Goal: Information Seeking & Learning: Learn about a topic

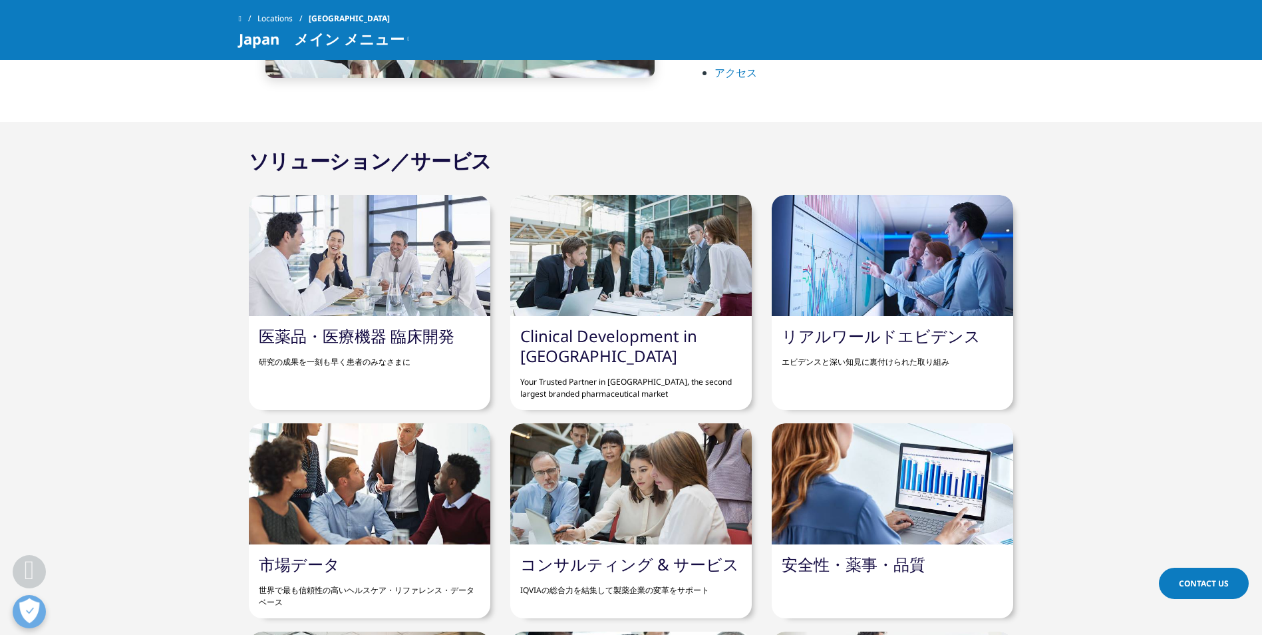
scroll to position [1264, 0]
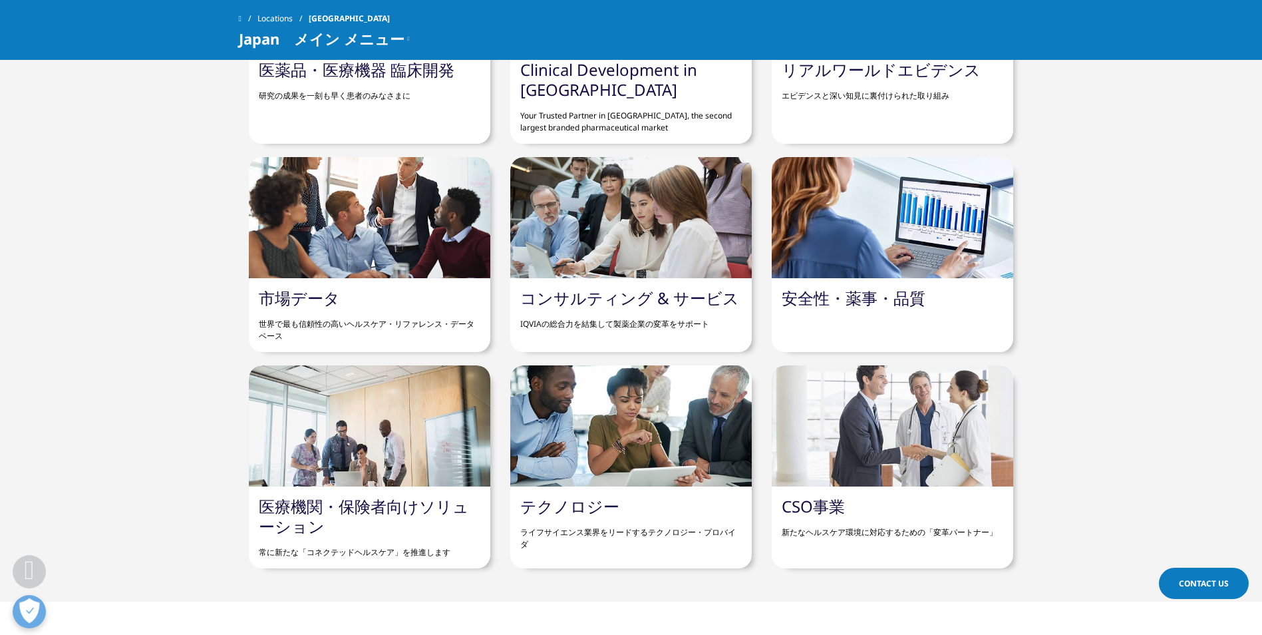
click at [867, 295] on link "安全性・薬事・品質" at bounding box center [854, 298] width 144 height 22
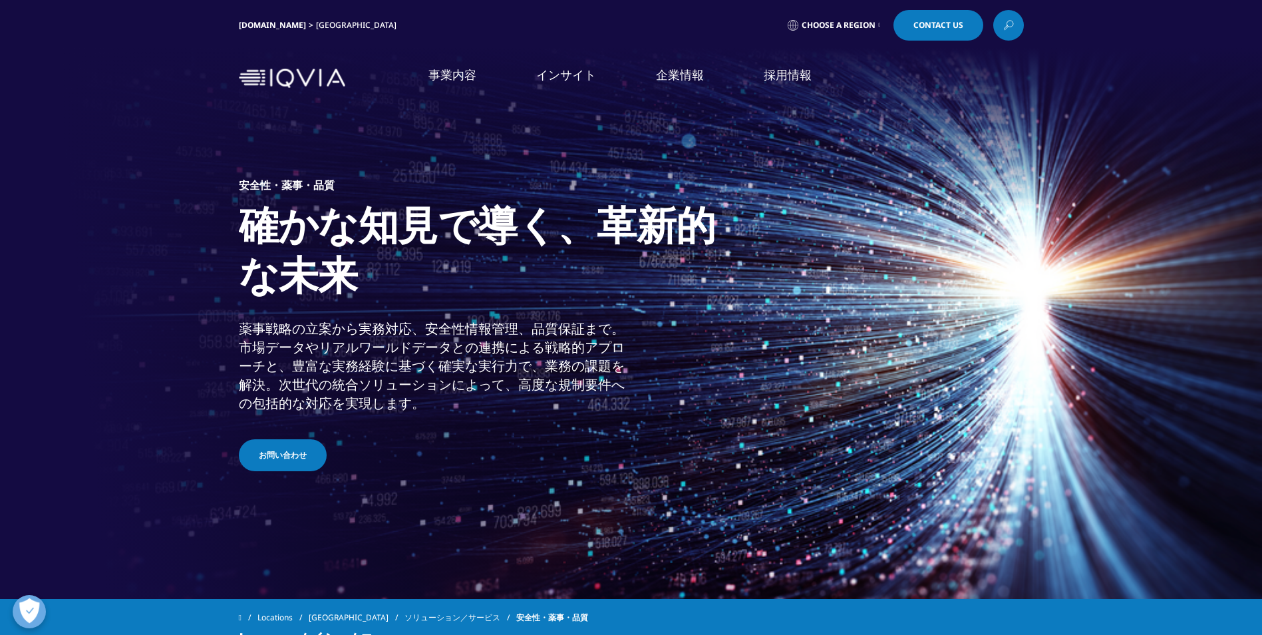
click at [480, 374] on link "概要" at bounding box center [442, 376] width 202 height 36
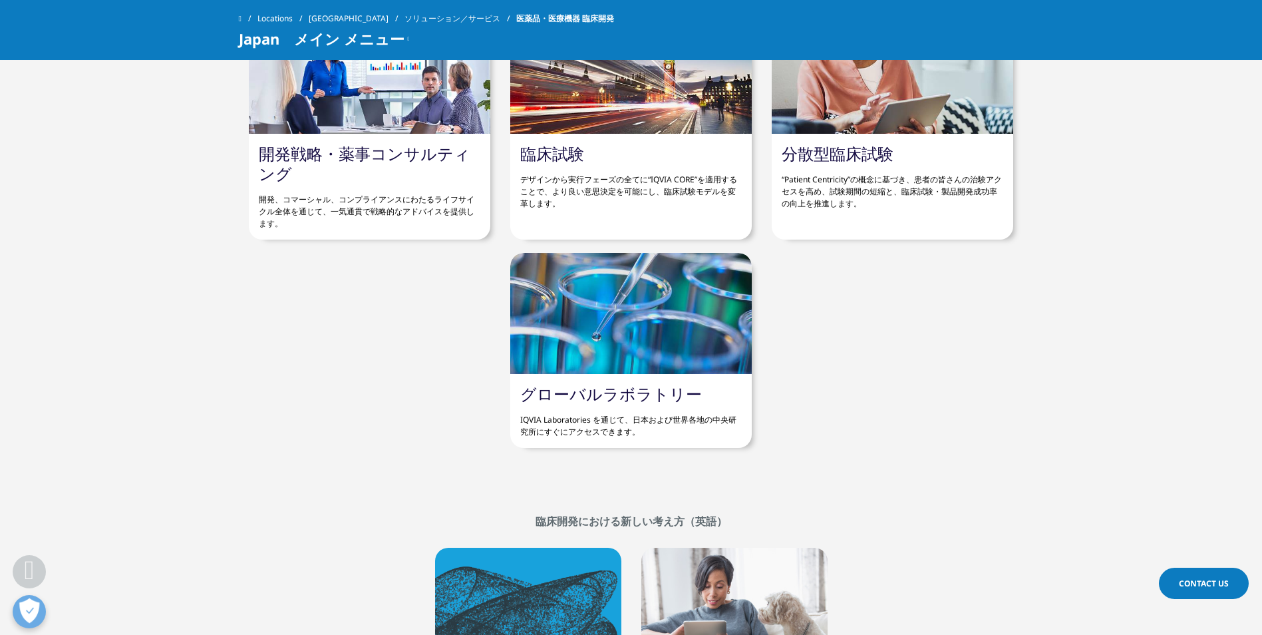
scroll to position [4924, 0]
